Goal: Task Accomplishment & Management: Manage account settings

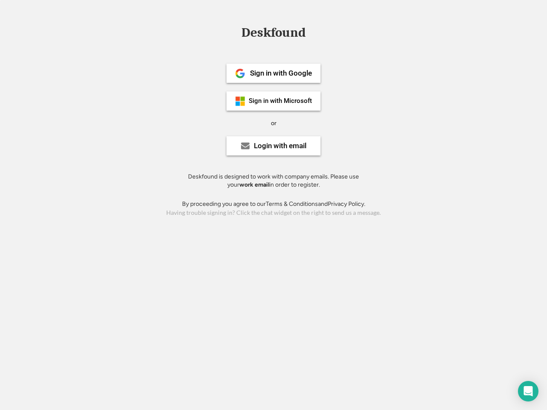
click at [274, 122] on div "or" at bounding box center [274, 123] width 6 height 9
click at [274, 34] on div "Deskfound" at bounding box center [273, 32] width 73 height 13
click at [234, 32] on div "Deskfound" at bounding box center [273, 34] width 547 height 16
click at [274, 34] on div "Deskfound" at bounding box center [273, 32] width 73 height 13
click at [274, 123] on div "or" at bounding box center [274, 123] width 6 height 9
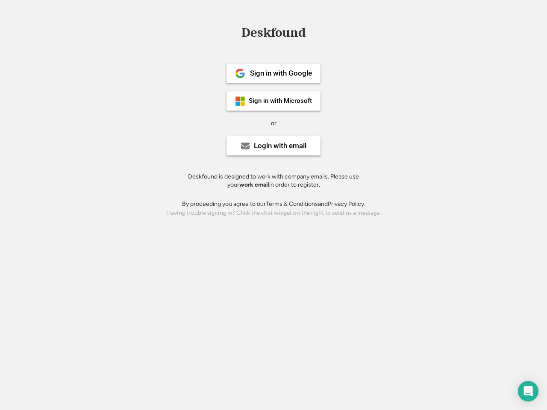
click at [274, 73] on div "Sign in with Google" at bounding box center [281, 73] width 62 height 7
click at [281, 73] on div "Sign in with Google" at bounding box center [281, 73] width 62 height 7
click at [240, 74] on img at bounding box center [240, 73] width 10 height 10
click at [274, 101] on div "Sign in with Microsoft" at bounding box center [280, 101] width 63 height 6
click at [281, 101] on div "Sign in with Microsoft" at bounding box center [280, 101] width 63 height 6
